Goal: Transaction & Acquisition: Register for event/course

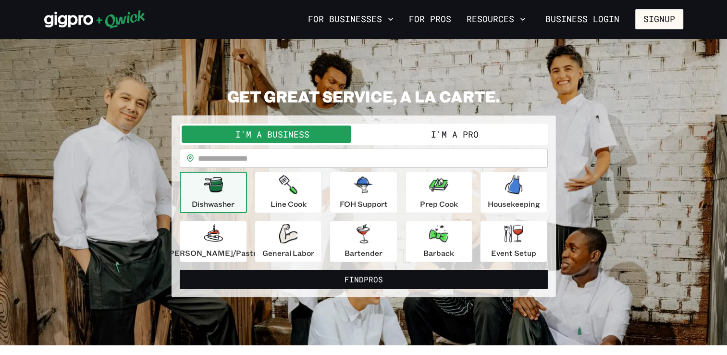
click at [482, 131] on button "I'm a Pro" at bounding box center [455, 133] width 182 height 17
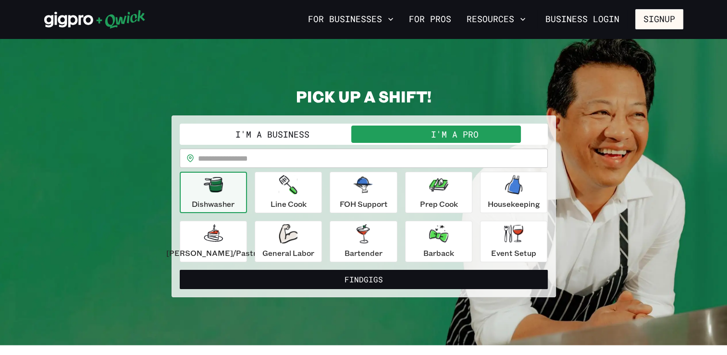
click at [340, 130] on button "I'm a Business" at bounding box center [273, 133] width 182 height 17
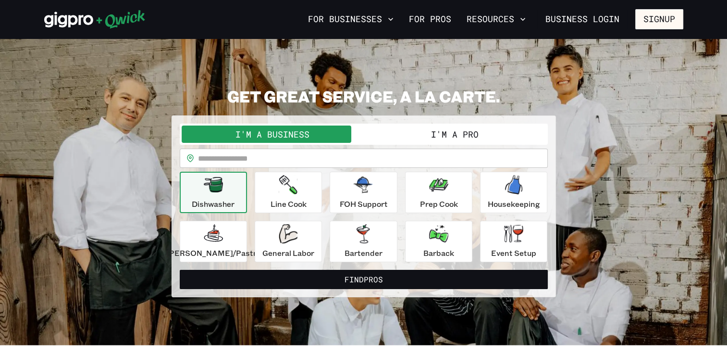
click at [337, 131] on button "I'm a Business" at bounding box center [273, 133] width 182 height 17
click at [417, 131] on button "I'm a Pro" at bounding box center [455, 133] width 182 height 17
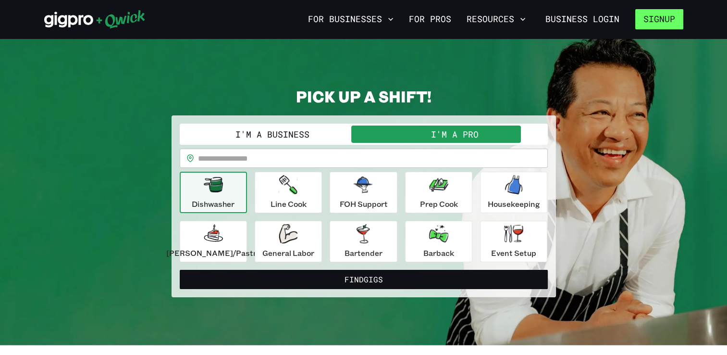
click at [648, 12] on button "Signup" at bounding box center [660, 19] width 48 height 20
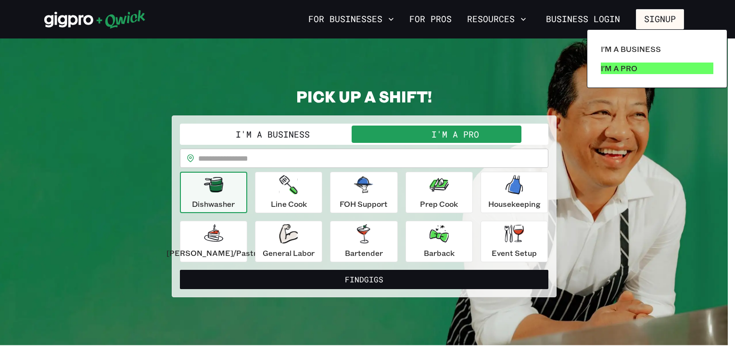
click at [633, 64] on p "I'm a Pro" at bounding box center [618, 68] width 37 height 12
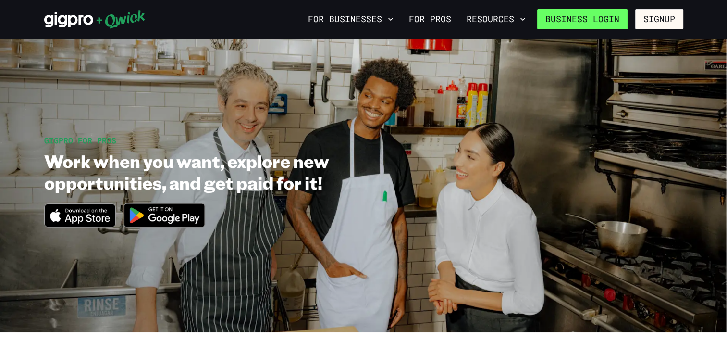
click at [596, 25] on link "Business Login" at bounding box center [582, 19] width 90 height 20
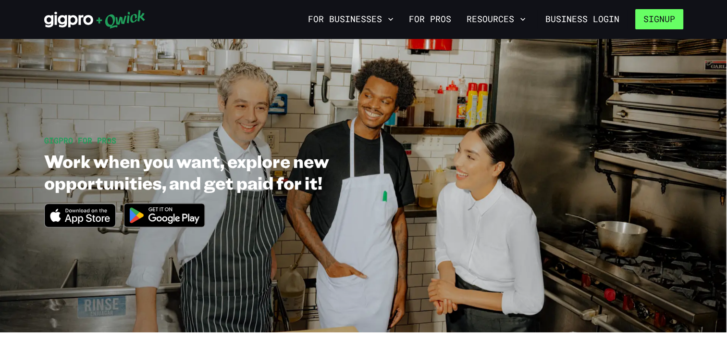
click at [654, 18] on button "Signup" at bounding box center [660, 19] width 48 height 20
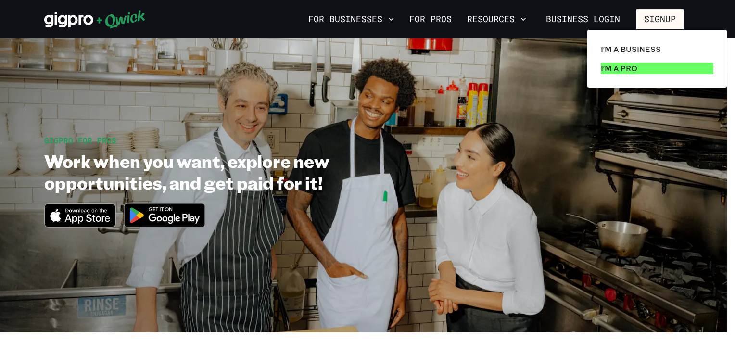
click at [629, 64] on p "I'm a Pro" at bounding box center [618, 68] width 37 height 12
click at [632, 66] on p "I'm a Pro" at bounding box center [618, 68] width 37 height 12
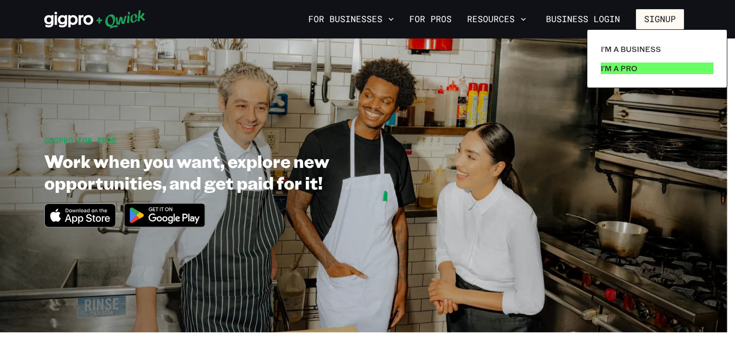
click at [632, 66] on p "I'm a Pro" at bounding box center [618, 68] width 37 height 12
click at [630, 66] on p "I'm a Pro" at bounding box center [618, 68] width 37 height 12
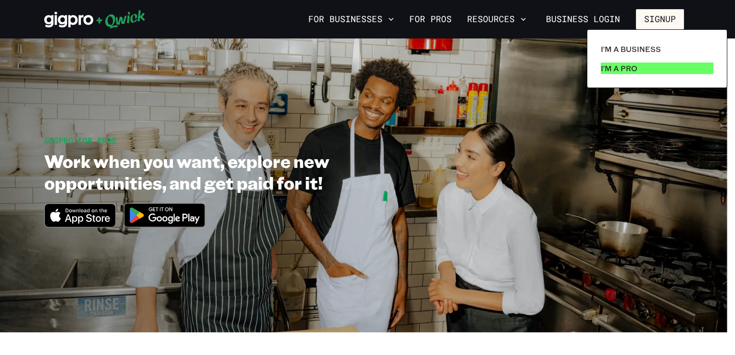
click at [630, 66] on p "I'm a Pro" at bounding box center [618, 68] width 37 height 12
click at [528, 83] on div at bounding box center [367, 177] width 735 height 355
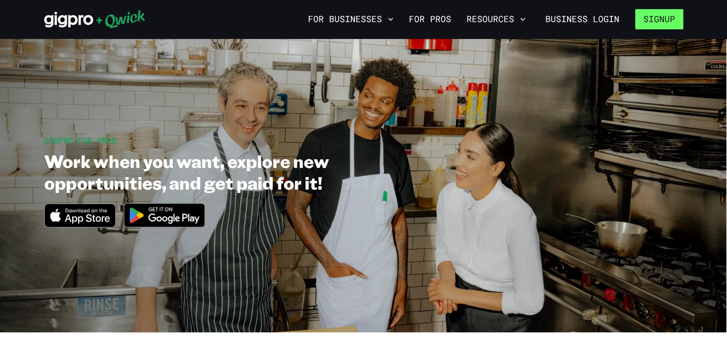
click at [661, 22] on button "Signup" at bounding box center [660, 19] width 48 height 20
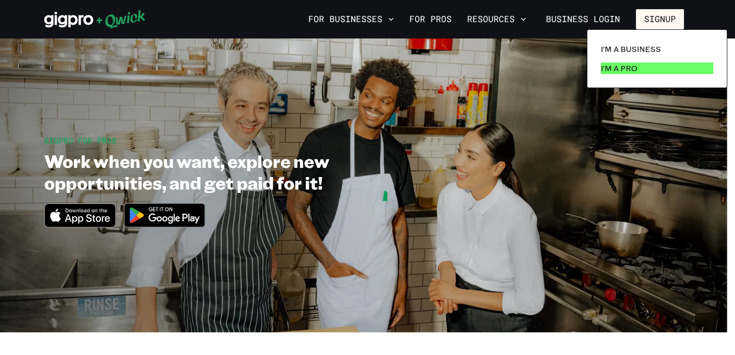
click at [630, 67] on p "I'm a Pro" at bounding box center [618, 68] width 37 height 12
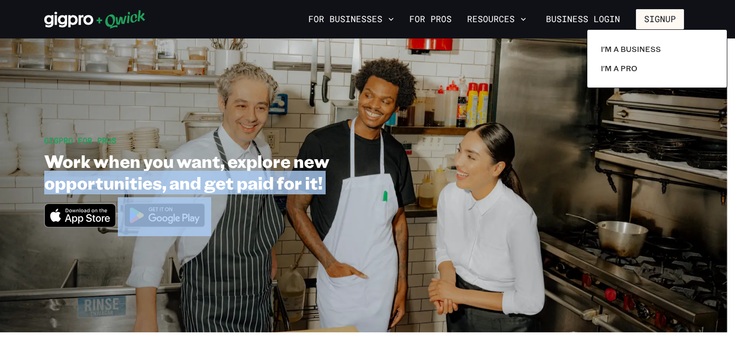
click at [727, 56] on html "For Businesses For Pros Resources Business Login Signup GIGPRO FOR PROS Work wh…" at bounding box center [367, 177] width 735 height 355
drag, startPoint x: 575, startPoint y: 120, endPoint x: 575, endPoint y: 114, distance: 5.8
click at [574, 120] on div at bounding box center [367, 177] width 735 height 355
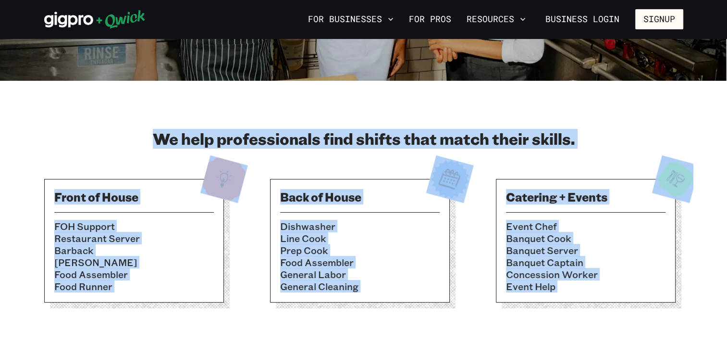
scroll to position [269, 0]
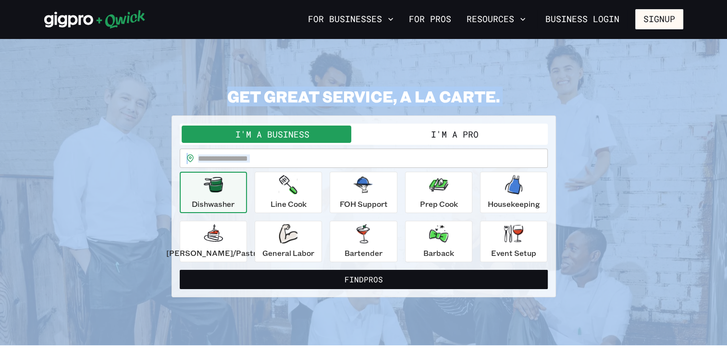
click at [455, 137] on button "I'm a Pro" at bounding box center [455, 133] width 182 height 17
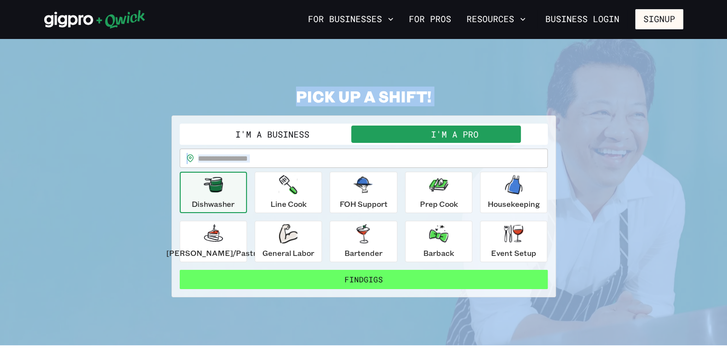
click at [375, 277] on button "Find Gigs" at bounding box center [364, 279] width 368 height 19
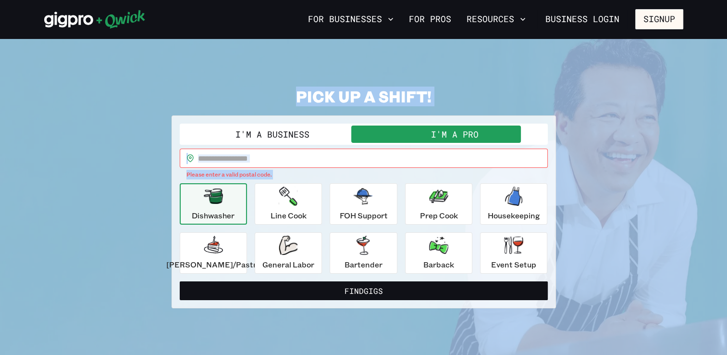
click at [287, 157] on input "text" at bounding box center [373, 158] width 350 height 19
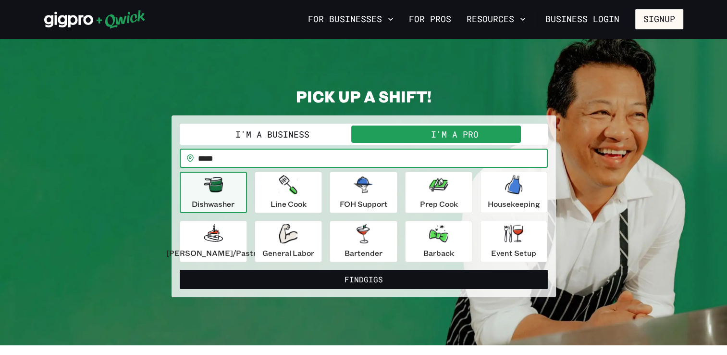
click at [264, 160] on input "*****" at bounding box center [373, 158] width 350 height 19
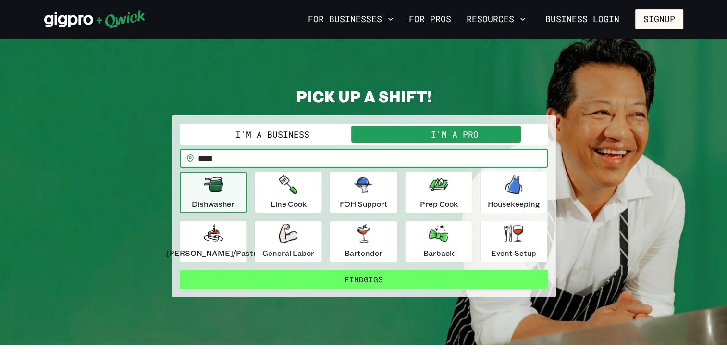
type input "*****"
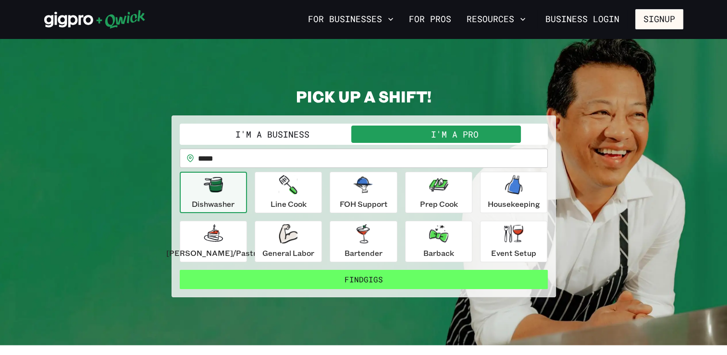
click at [338, 276] on button "Find Gigs" at bounding box center [364, 279] width 368 height 19
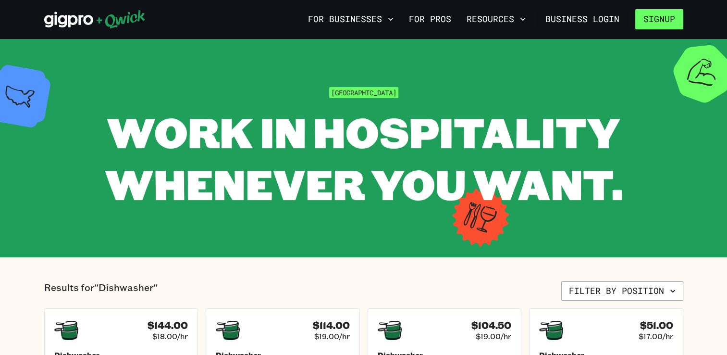
click at [661, 20] on button "Signup" at bounding box center [660, 19] width 48 height 20
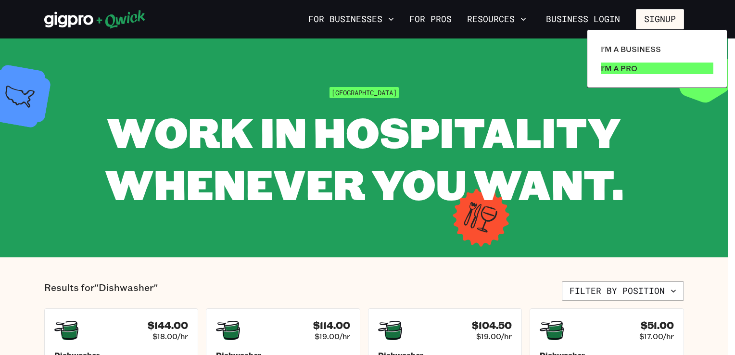
click at [625, 68] on p "I'm a Pro" at bounding box center [618, 68] width 37 height 12
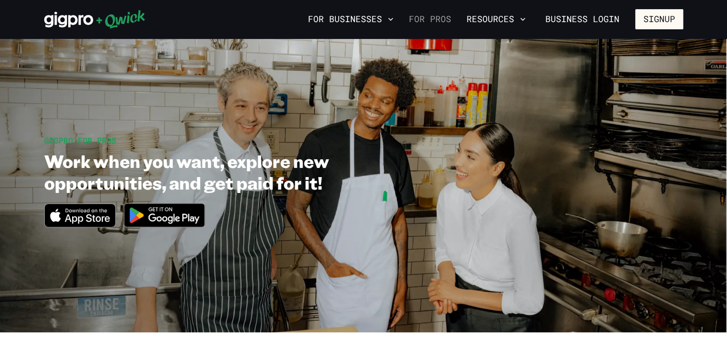
click at [423, 22] on link "For Pros" at bounding box center [430, 19] width 50 height 16
click at [424, 23] on link "For Pros" at bounding box center [430, 19] width 50 height 16
click at [433, 14] on link "For Pros" at bounding box center [430, 19] width 50 height 16
click at [391, 17] on icon "button" at bounding box center [391, 19] width 10 height 10
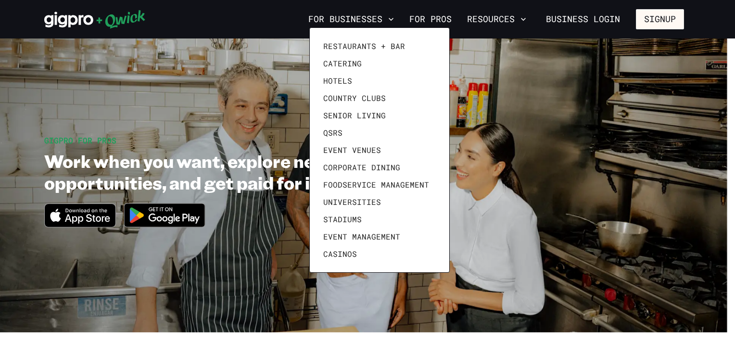
click at [595, 20] on div at bounding box center [367, 177] width 735 height 355
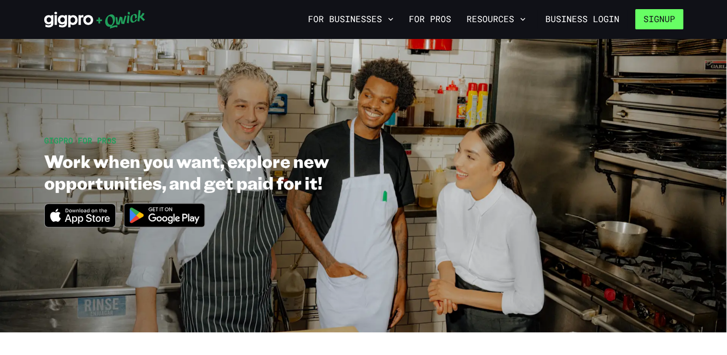
click at [661, 18] on button "Signup" at bounding box center [660, 19] width 48 height 20
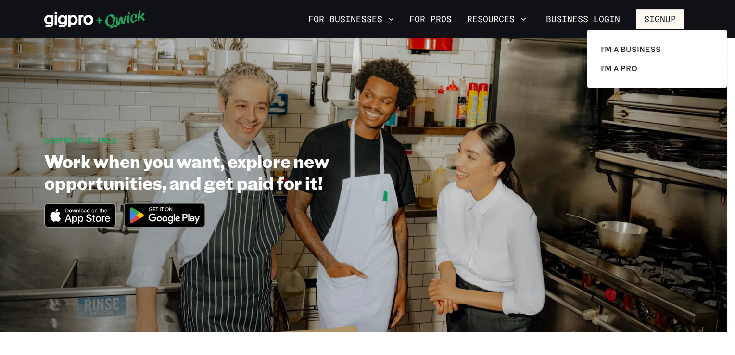
click at [661, 18] on div at bounding box center [367, 177] width 735 height 355
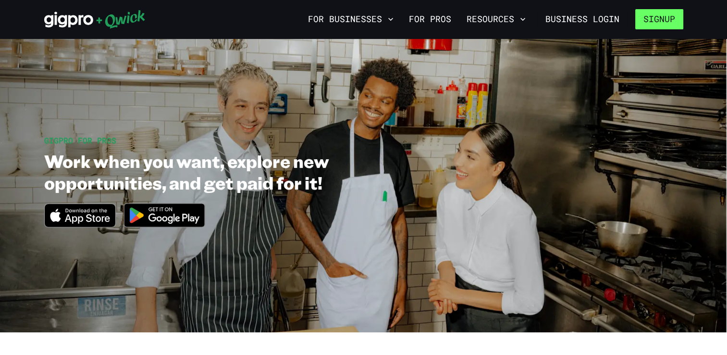
click at [661, 18] on button "Signup" at bounding box center [660, 19] width 48 height 20
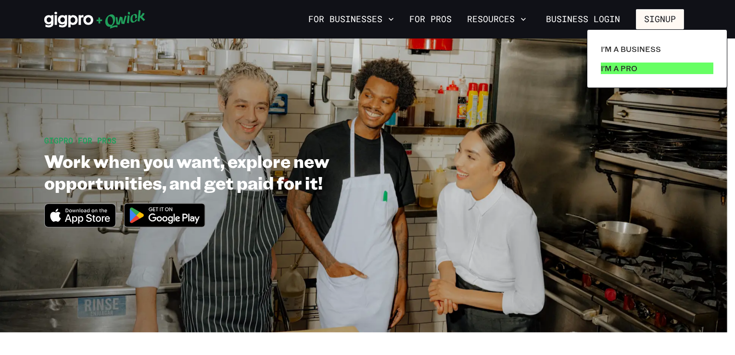
click at [634, 66] on p "I'm a Pro" at bounding box center [618, 68] width 37 height 12
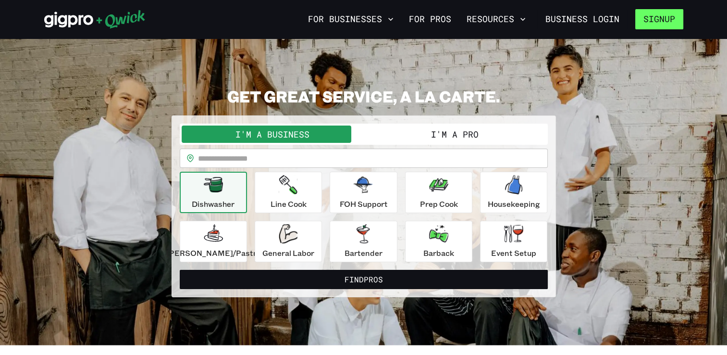
click at [662, 18] on button "Signup" at bounding box center [660, 19] width 48 height 20
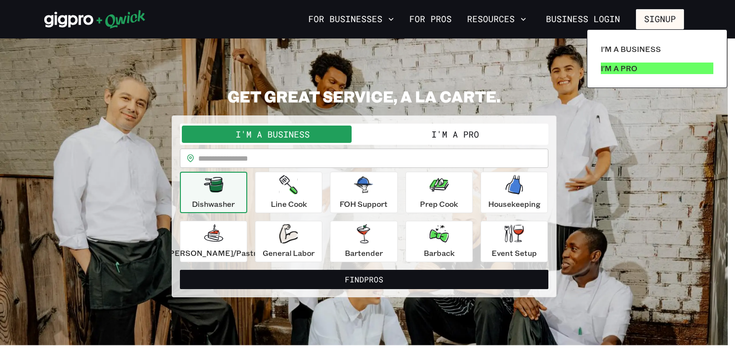
click at [648, 68] on link "I'm a Pro" at bounding box center [657, 68] width 120 height 19
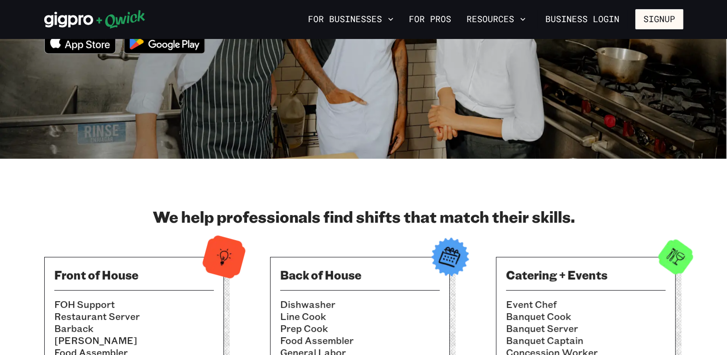
scroll to position [58, 0]
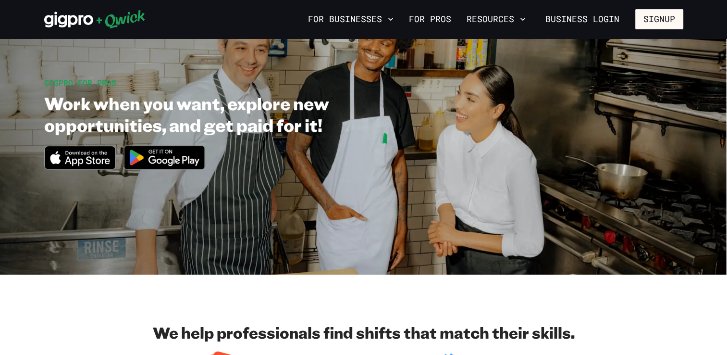
click at [184, 161] on img at bounding box center [164, 157] width 93 height 36
